Goal: Task Accomplishment & Management: Use online tool/utility

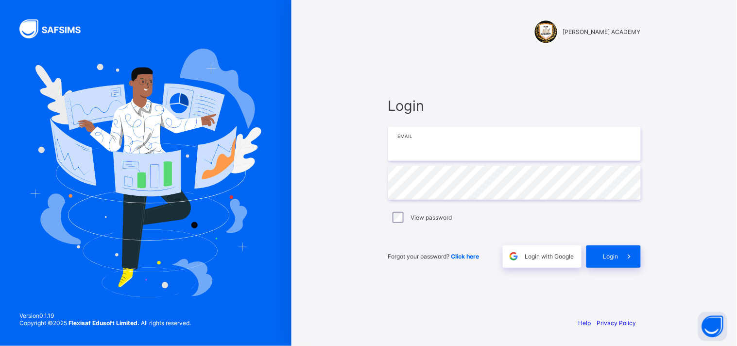
type input "**********"
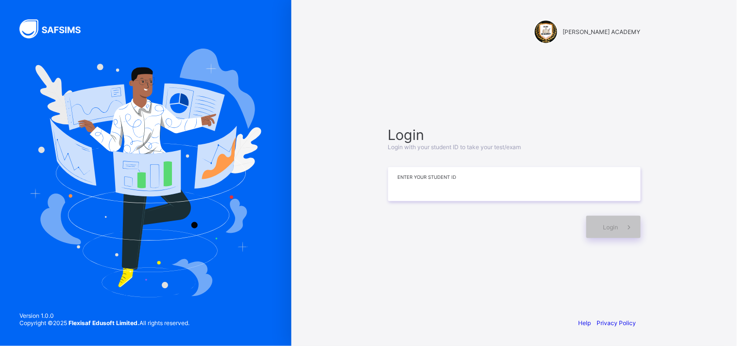
click at [441, 186] on input at bounding box center [514, 184] width 253 height 34
type input "*********"
click at [622, 226] on span at bounding box center [630, 227] width 22 height 22
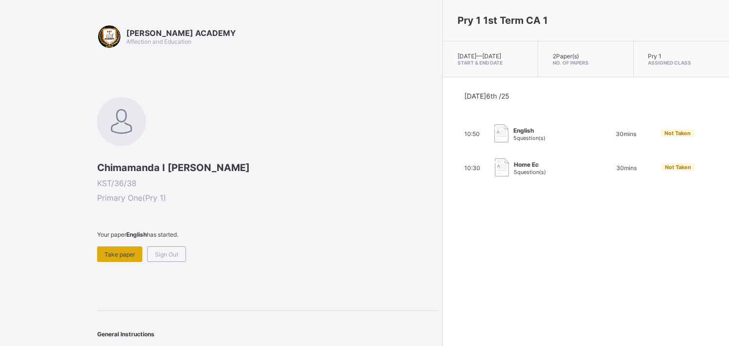
click at [117, 251] on span "Take paper" at bounding box center [119, 254] width 31 height 7
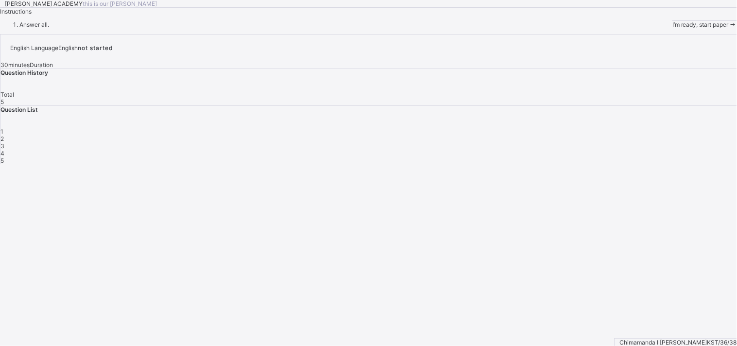
click at [673, 28] on span "I’m ready, start paper" at bounding box center [701, 24] width 56 height 7
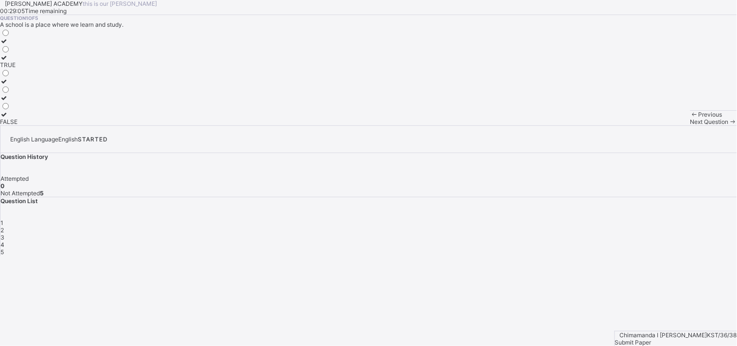
click at [8, 61] on icon at bounding box center [4, 57] width 8 height 7
click at [691, 125] on span "Next Question" at bounding box center [710, 121] width 38 height 7
click at [35, 85] on label "Moo moo" at bounding box center [17, 77] width 35 height 15
click at [691, 125] on span "Next Question" at bounding box center [710, 121] width 38 height 7
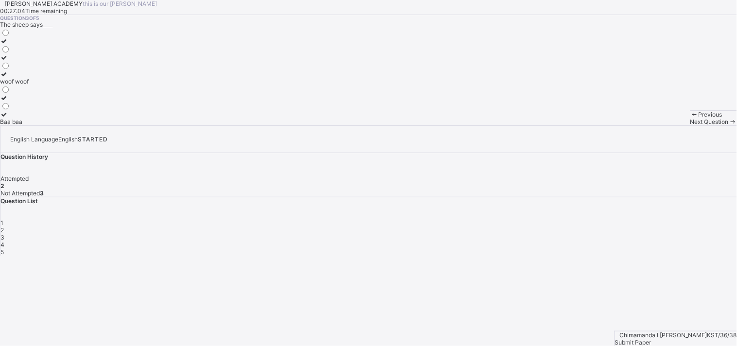
click at [691, 118] on div "Previous" at bounding box center [714, 114] width 47 height 7
click at [29, 125] on div "Baa baa" at bounding box center [14, 121] width 29 height 7
click at [691, 125] on span "Next Question" at bounding box center [710, 121] width 38 height 7
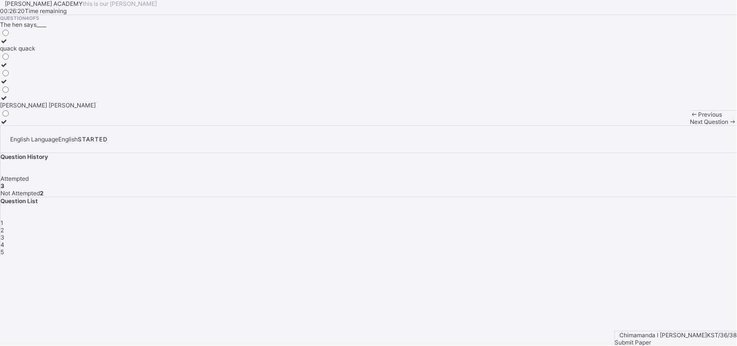
click at [8, 102] on icon at bounding box center [4, 97] width 8 height 7
click at [691, 125] on div "Next Question" at bounding box center [714, 121] width 47 height 7
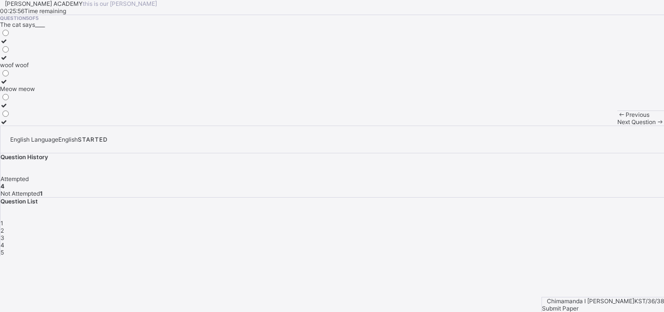
click at [8, 85] on icon at bounding box center [4, 81] width 8 height 7
click at [623, 304] on div "Submit Paper" at bounding box center [603, 307] width 122 height 7
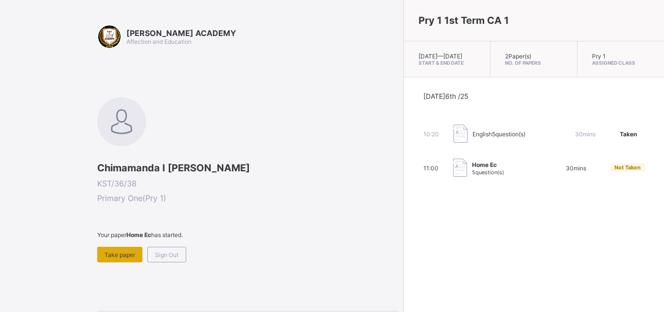
click at [124, 252] on span "Take paper" at bounding box center [119, 254] width 31 height 7
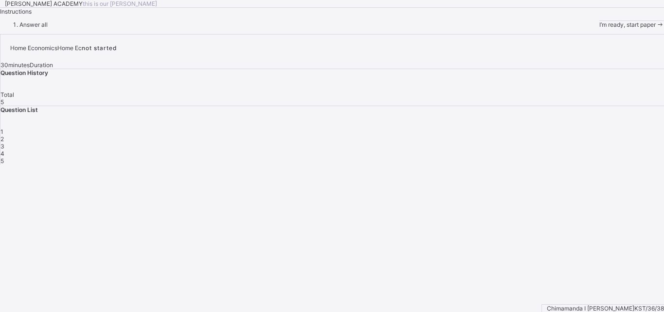
click at [599, 28] on span "I’m ready, start paper" at bounding box center [627, 24] width 56 height 7
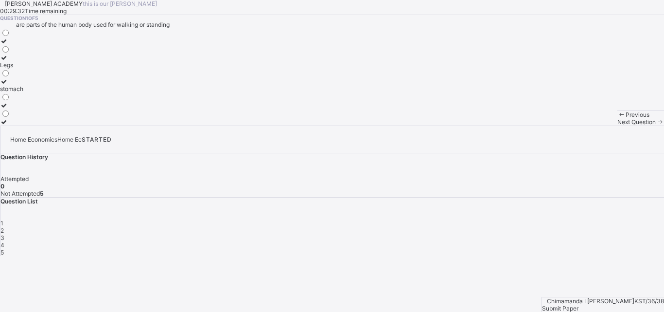
drag, startPoint x: 59, startPoint y: 294, endPoint x: 0, endPoint y: 302, distance: 59.3
drag, startPoint x: 2, startPoint y: 297, endPoint x: 27, endPoint y: 264, distance: 41.3
drag, startPoint x: 27, startPoint y: 264, endPoint x: 388, endPoint y: 95, distance: 398.5
click at [388, 95] on div "Question 1 of 5 ______ are parts of the human body used for walking or standing…" at bounding box center [332, 70] width 664 height 110
click at [23, 69] on label "Legs" at bounding box center [11, 61] width 23 height 15
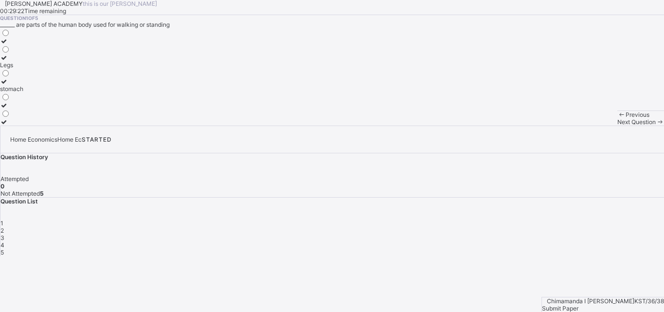
click at [617, 125] on span "Next Question" at bounding box center [636, 121] width 38 height 7
click at [10, 85] on div "4" at bounding box center [5, 81] width 10 height 7
click at [656, 125] on span at bounding box center [660, 121] width 8 height 7
click at [17, 102] on label "TRUE" at bounding box center [8, 94] width 17 height 15
click at [617, 125] on span "Next Question" at bounding box center [636, 121] width 38 height 7
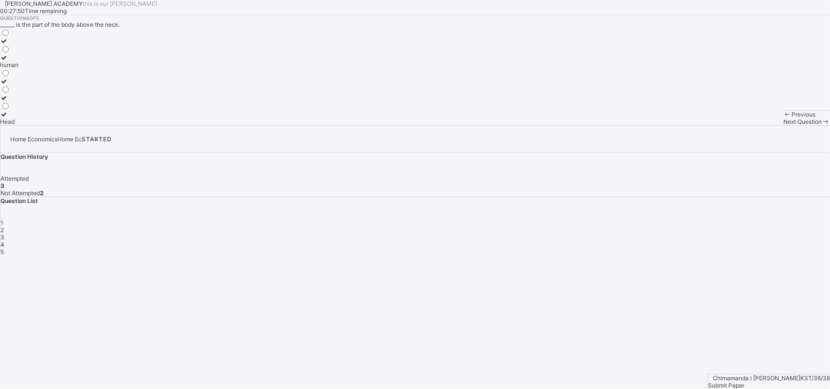
click at [18, 125] on label "Head" at bounding box center [9, 118] width 18 height 15
click at [737, 125] on div "Next Question" at bounding box center [806, 121] width 47 height 7
click at [26, 52] on div "Grooming" at bounding box center [13, 48] width 26 height 7
click at [737, 346] on div "Submit Paper" at bounding box center [769, 385] width 122 height 7
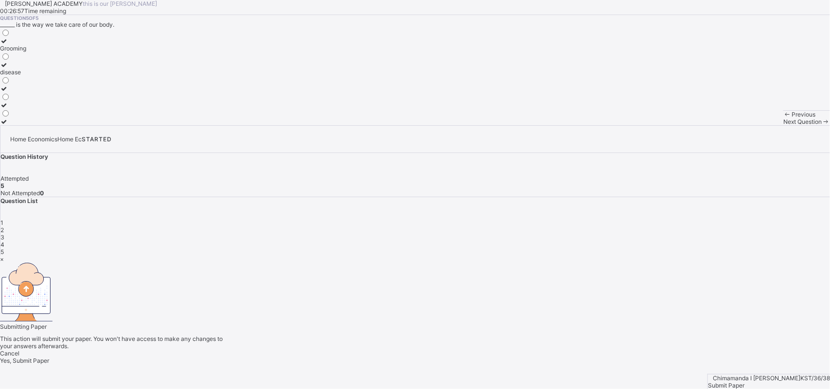
click at [49, 346] on span "Yes, Submit Paper" at bounding box center [24, 360] width 49 height 7
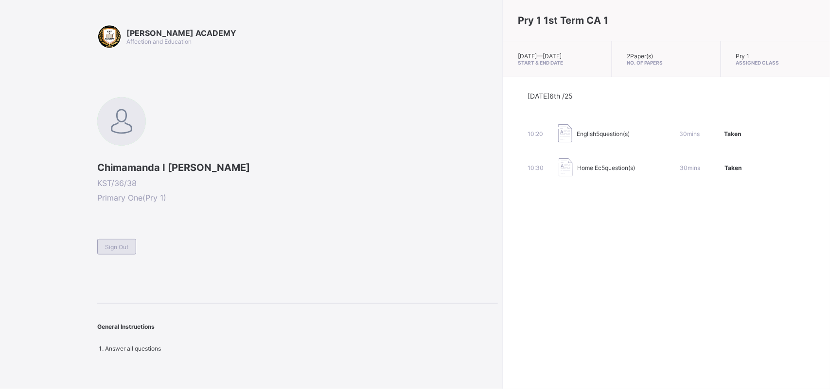
click at [121, 248] on span "Sign Out" at bounding box center [116, 246] width 23 height 7
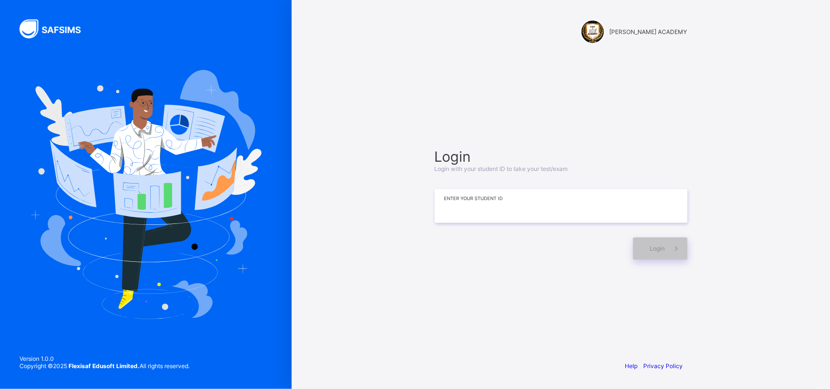
click at [497, 214] on input at bounding box center [560, 206] width 253 height 34
type input "**********"
click at [645, 242] on div "Login" at bounding box center [660, 249] width 54 height 22
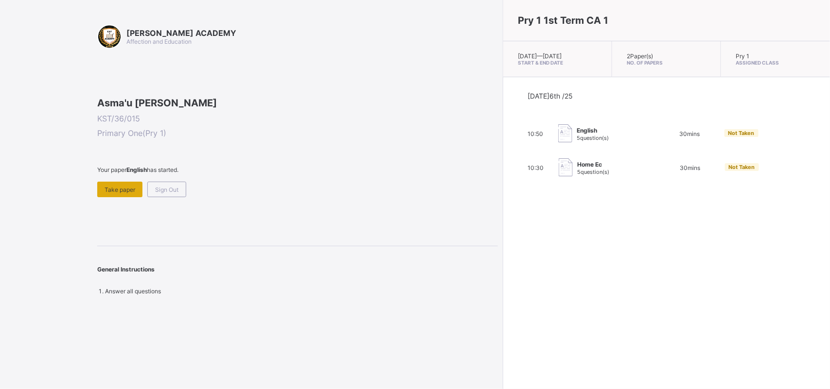
click at [125, 193] on span "Take paper" at bounding box center [119, 189] width 31 height 7
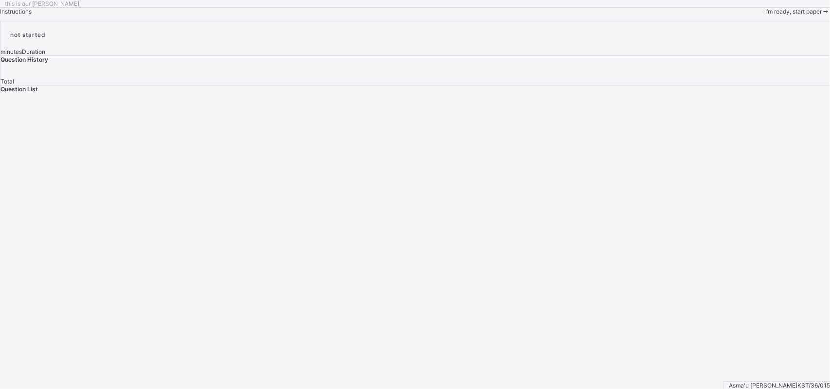
click at [737, 15] on span "I’m ready, start paper" at bounding box center [793, 11] width 56 height 7
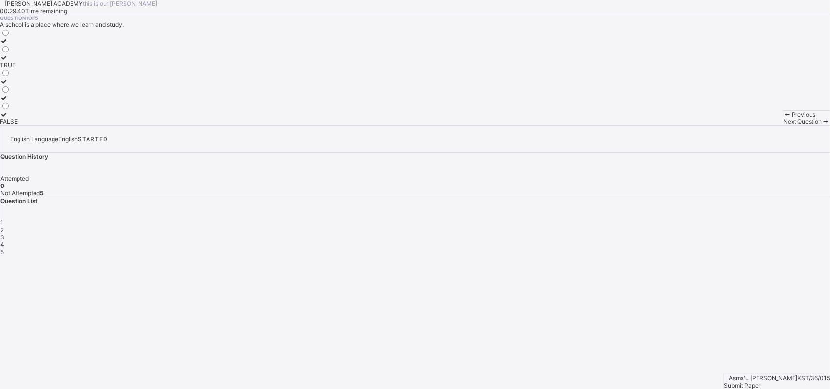
click at [17, 69] on label "TRUE" at bounding box center [8, 61] width 17 height 15
click at [737, 125] on div "Next Question" at bounding box center [806, 121] width 47 height 7
click at [35, 85] on div "Moo moo" at bounding box center [17, 81] width 35 height 7
click at [737, 125] on div "Next Question" at bounding box center [806, 121] width 47 height 7
click at [110, 108] on div "Question 3 of 5 The sheep says____ woof woof Baa baa" at bounding box center [415, 70] width 830 height 110
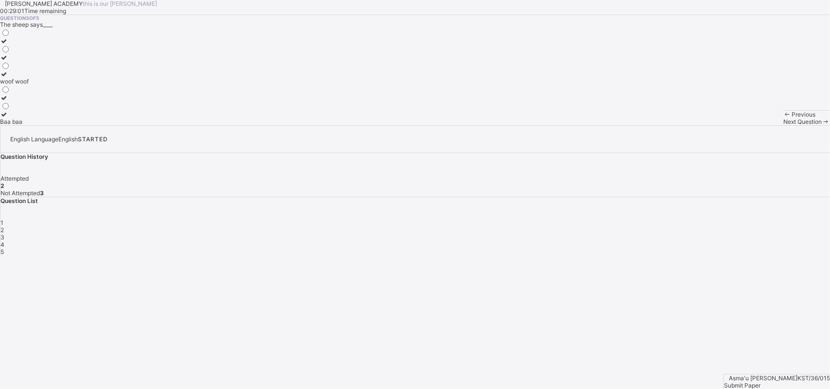
click at [29, 85] on label "woof woof" at bounding box center [14, 77] width 29 height 15
click at [29, 125] on div "Baa baa" at bounding box center [14, 121] width 29 height 7
click at [737, 125] on icon at bounding box center [825, 121] width 8 height 7
click at [96, 109] on label "Cluck cluck" at bounding box center [48, 101] width 96 height 15
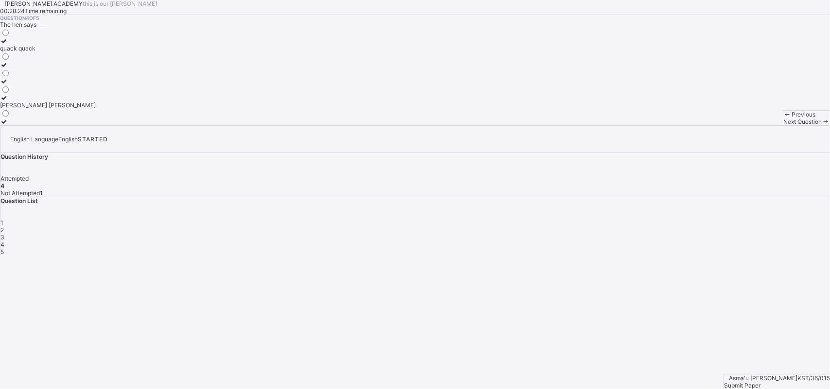
click at [96, 109] on label "Cluck cluck" at bounding box center [48, 101] width 96 height 15
click at [0, 15] on span at bounding box center [0, 15] width 0 height 0
drag, startPoint x: 153, startPoint y: 76, endPoint x: 122, endPoint y: 2, distance: 79.7
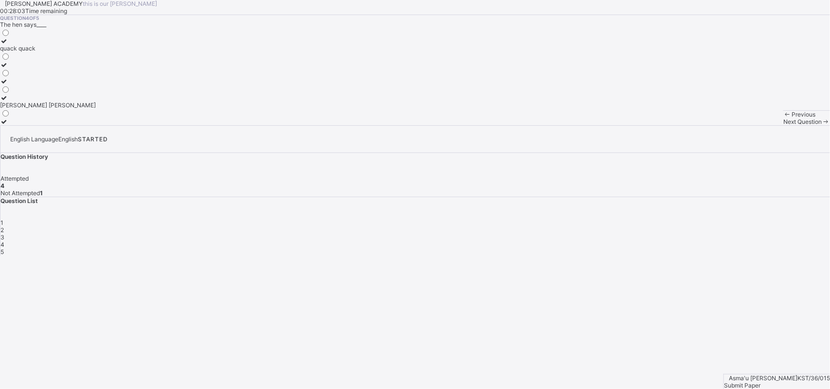
click at [135, 71] on div "Question 4 of 5 The hen says____ quack quack Cluck cluck" at bounding box center [415, 70] width 830 height 110
click at [206, 68] on div "Question 4 of 5 The hen says____ quack quack Cluck cluck" at bounding box center [415, 70] width 830 height 110
click at [210, 67] on div "Question 4 of 5 The hen says____ quack quack Cluck cluck" at bounding box center [415, 70] width 830 height 110
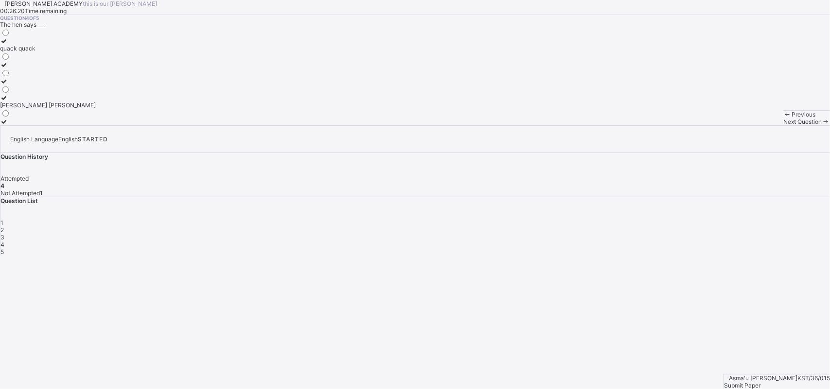
click at [737, 125] on span "Next Question" at bounding box center [802, 121] width 38 height 7
click at [35, 92] on label "Meow meow" at bounding box center [17, 85] width 35 height 15
click at [737, 346] on div "Submit Paper" at bounding box center [777, 385] width 106 height 7
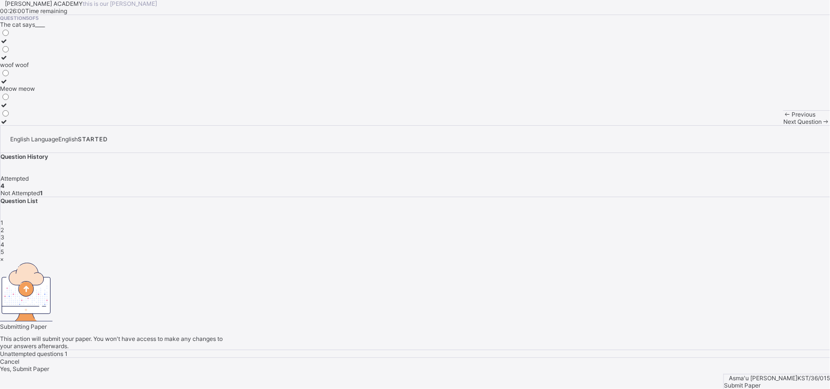
click at [438, 346] on div "Yes, Submit Paper" at bounding box center [415, 368] width 830 height 7
click at [49, 346] on span "Yes, Submit Paper" at bounding box center [24, 360] width 49 height 7
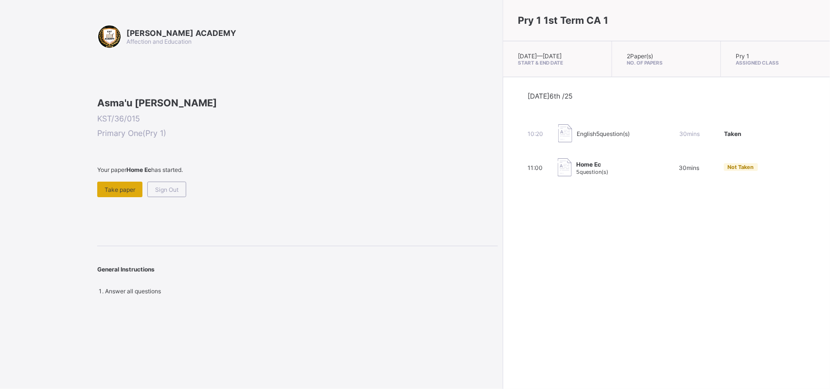
click at [124, 193] on span "Take paper" at bounding box center [119, 189] width 31 height 7
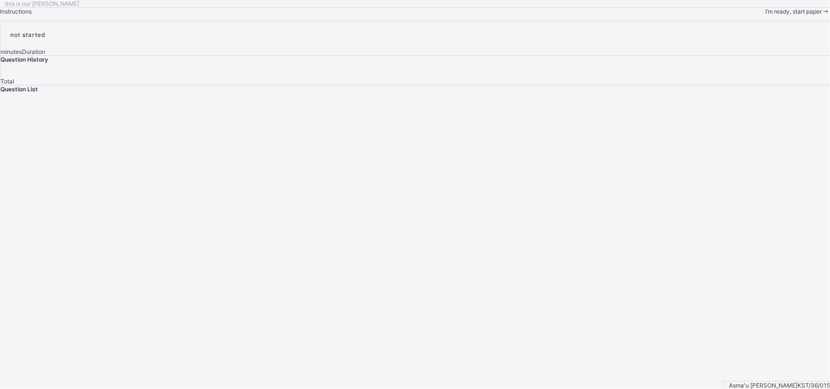
click at [737, 15] on div "I’m ready, start paper" at bounding box center [797, 11] width 65 height 8
click at [737, 15] on div "I’m ready, start paper" at bounding box center [797, 11] width 65 height 7
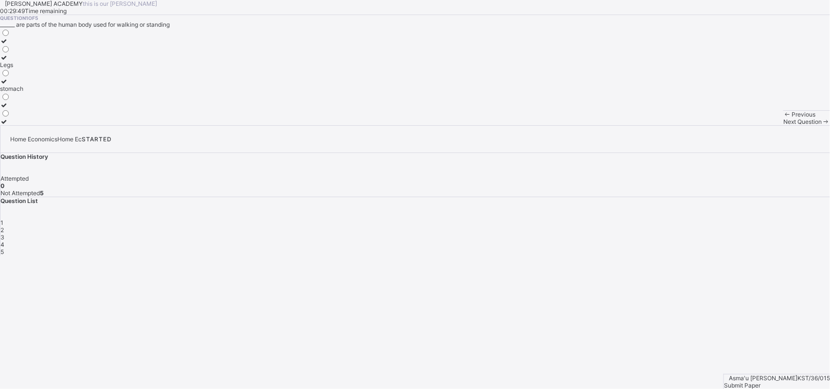
click at [737, 125] on div "Previous Next Question" at bounding box center [806, 117] width 47 height 15
click at [23, 69] on label "Legs" at bounding box center [11, 61] width 23 height 15
click at [737, 125] on span "Next Question" at bounding box center [802, 121] width 38 height 7
click at [10, 85] on div "4" at bounding box center [5, 81] width 10 height 7
click at [737, 125] on span "Next Question" at bounding box center [802, 121] width 38 height 7
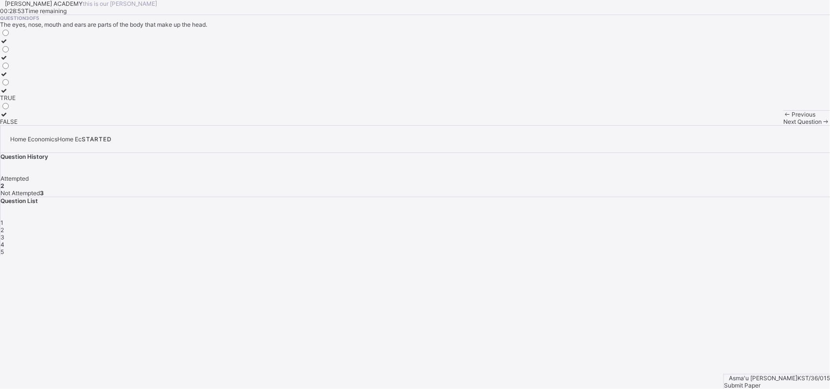
click at [17, 102] on div "TRUE" at bounding box center [8, 97] width 17 height 7
click at [737, 125] on div "Next Question" at bounding box center [806, 121] width 47 height 7
click at [18, 125] on div "Head" at bounding box center [9, 121] width 18 height 7
click at [737, 125] on div "Next Question" at bounding box center [806, 121] width 47 height 7
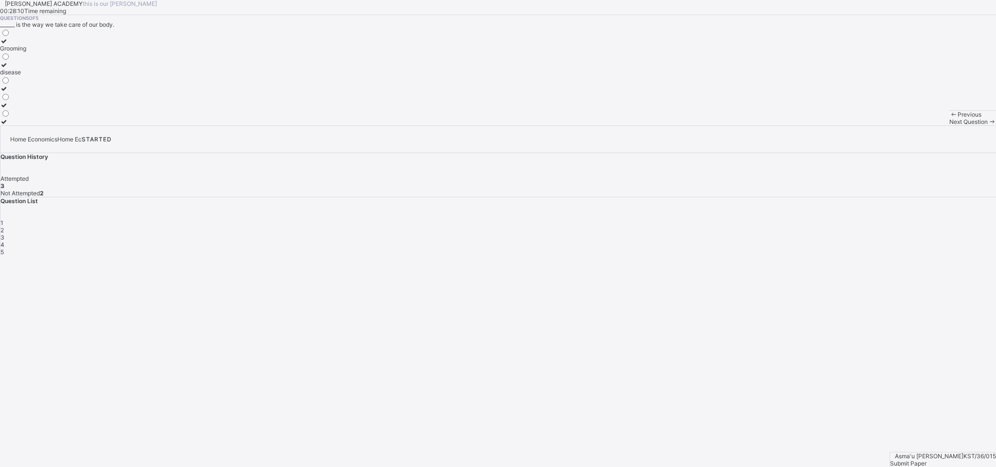
click at [26, 52] on div "Grooming" at bounding box center [13, 48] width 26 height 7
click at [737, 346] on div "Submit Paper" at bounding box center [943, 463] width 106 height 7
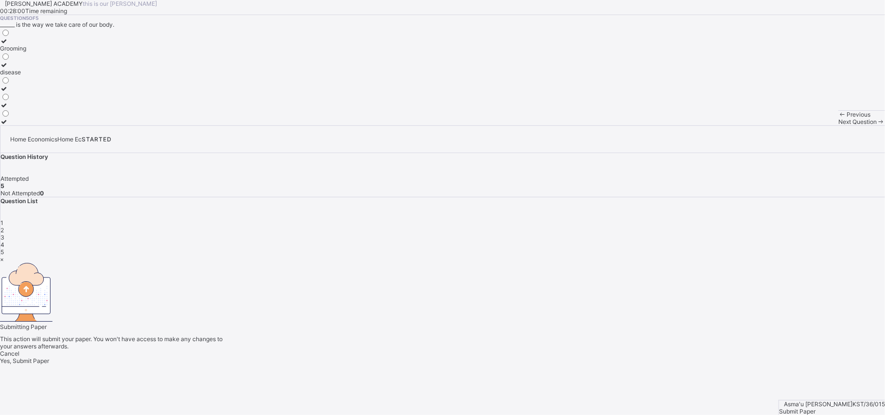
click at [470, 346] on div "Yes, Submit Paper" at bounding box center [442, 360] width 885 height 7
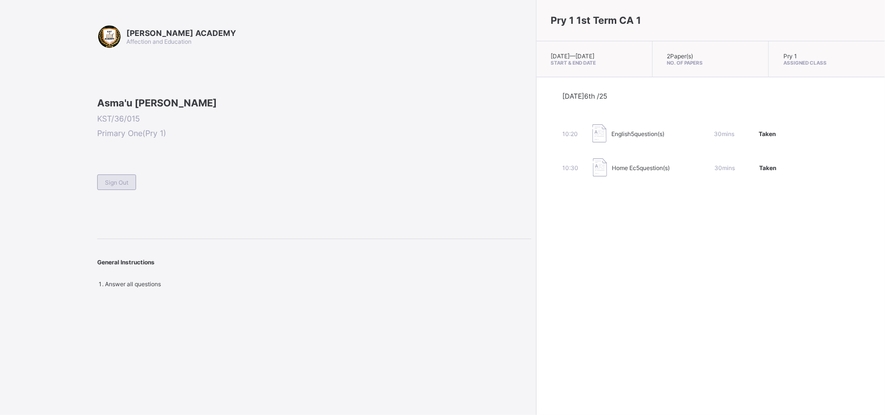
click at [116, 186] on span "Sign Out" at bounding box center [116, 182] width 23 height 7
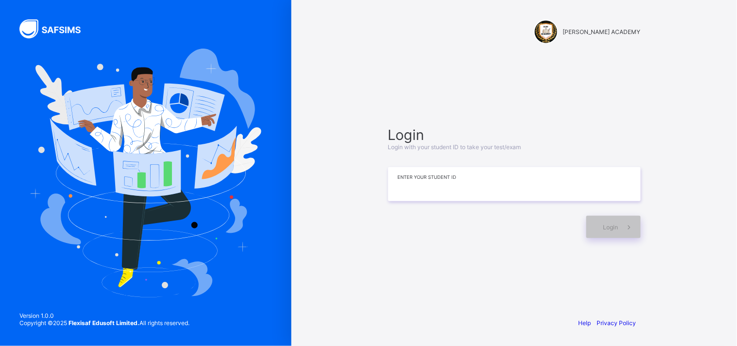
click at [491, 189] on input at bounding box center [514, 184] width 253 height 34
type input "*********"
click at [621, 225] on span at bounding box center [630, 227] width 22 height 22
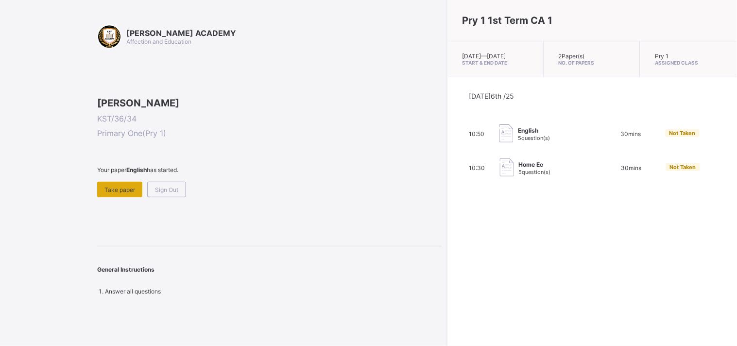
click at [129, 193] on span "Take paper" at bounding box center [119, 189] width 31 height 7
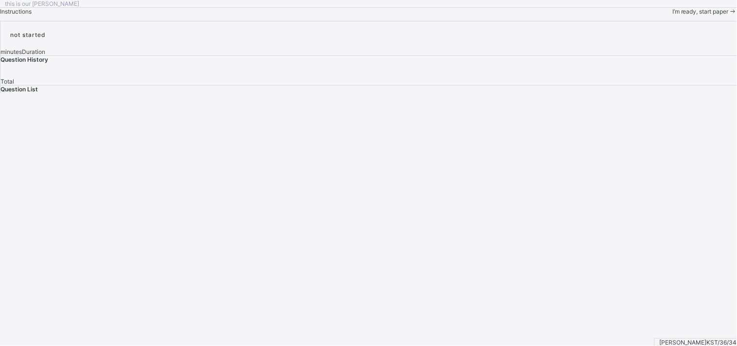
click at [673, 15] on span "I’m ready, start paper" at bounding box center [701, 11] width 56 height 7
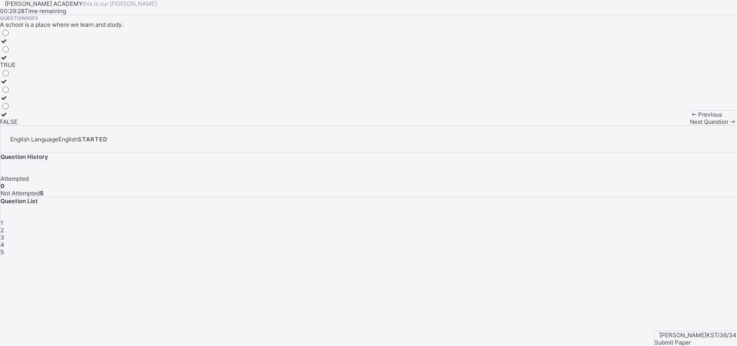
click at [17, 69] on label "TRUE" at bounding box center [8, 61] width 17 height 15
click at [729, 125] on span at bounding box center [733, 121] width 8 height 7
drag, startPoint x: 103, startPoint y: 343, endPoint x: 70, endPoint y: 320, distance: 39.8
click at [35, 85] on div "Moo moo" at bounding box center [17, 81] width 35 height 7
click at [691, 125] on span "Next Question" at bounding box center [710, 121] width 38 height 7
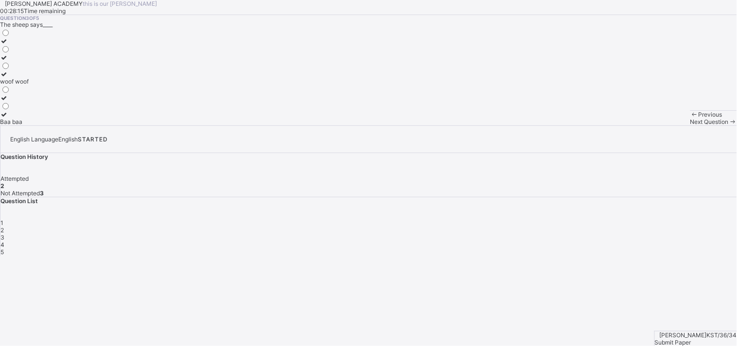
click at [29, 125] on div "Baa baa" at bounding box center [14, 121] width 29 height 7
click at [691, 125] on span "Next Question" at bounding box center [710, 121] width 38 height 7
click at [93, 109] on div "Cluck cluck" at bounding box center [48, 105] width 96 height 7
click at [691, 125] on div "Next Question" at bounding box center [714, 121] width 47 height 7
click at [35, 92] on label "Meow meow" at bounding box center [17, 85] width 35 height 15
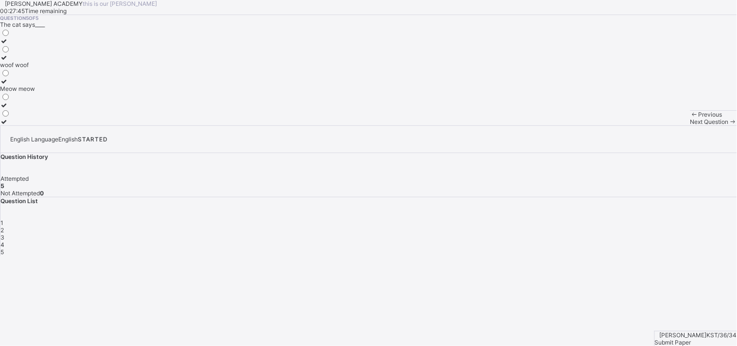
click at [711, 339] on div "Submit Paper" at bounding box center [696, 342] width 82 height 7
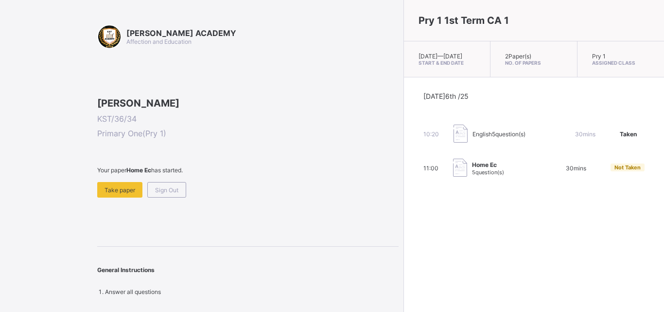
click at [127, 182] on span at bounding box center [247, 177] width 301 height 8
click at [135, 197] on div "Take paper" at bounding box center [119, 190] width 45 height 16
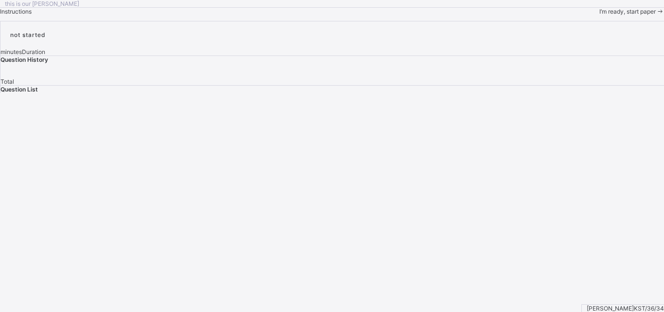
click at [599, 15] on div "I’m ready, start paper" at bounding box center [631, 11] width 65 height 8
click at [656, 15] on span at bounding box center [660, 11] width 8 height 7
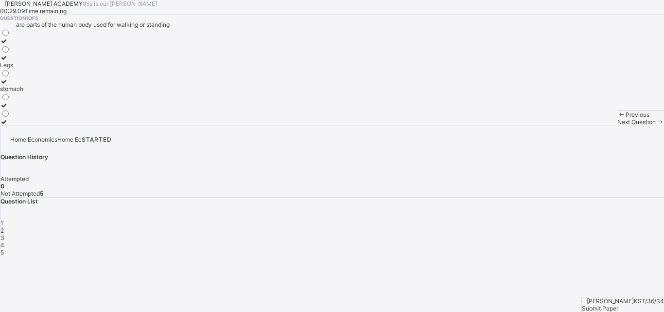
click at [23, 69] on div "Legs" at bounding box center [11, 64] width 23 height 7
click at [617, 125] on span "Next Question" at bounding box center [636, 121] width 38 height 7
click at [10, 85] on div "4" at bounding box center [5, 81] width 10 height 7
click at [617, 125] on div "Next Question" at bounding box center [640, 121] width 47 height 7
click at [17, 102] on label "TRUE" at bounding box center [8, 94] width 17 height 15
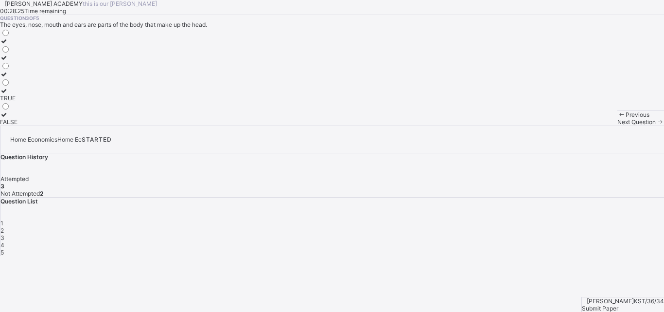
click at [617, 125] on span "Next Question" at bounding box center [636, 121] width 38 height 7
click at [18, 125] on label "Head" at bounding box center [9, 118] width 18 height 15
click at [617, 125] on span "Next Question" at bounding box center [636, 121] width 38 height 7
click at [26, 76] on label "disease" at bounding box center [13, 68] width 26 height 15
click at [637, 304] on div "Submit Paper" at bounding box center [623, 307] width 82 height 7
